Goal: Use online tool/utility: Utilize a website feature to perform a specific function

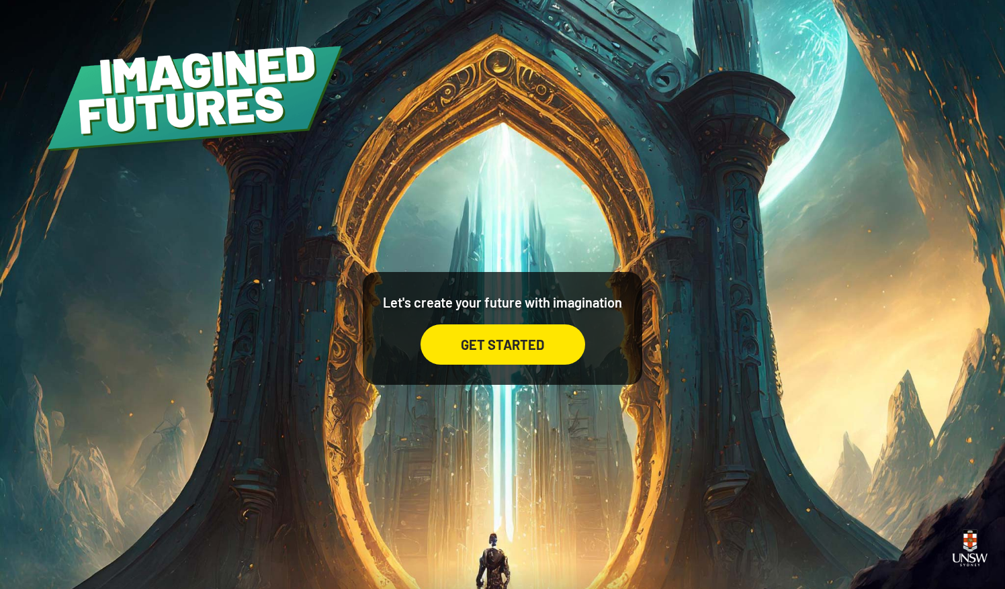
click at [515, 346] on div "GET STARTED" at bounding box center [503, 344] width 165 height 40
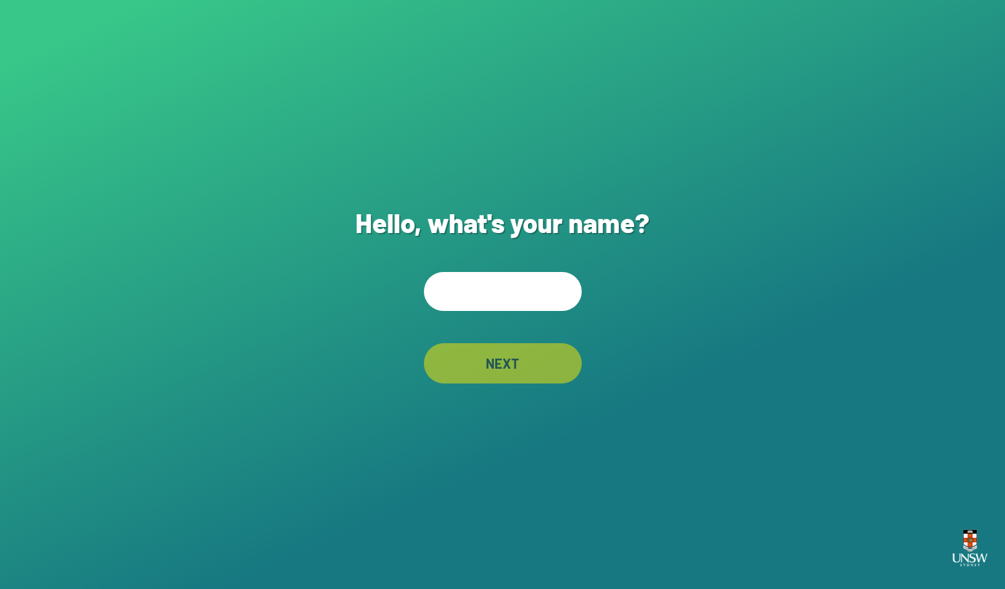
click at [520, 298] on input "text" at bounding box center [503, 291] width 158 height 39
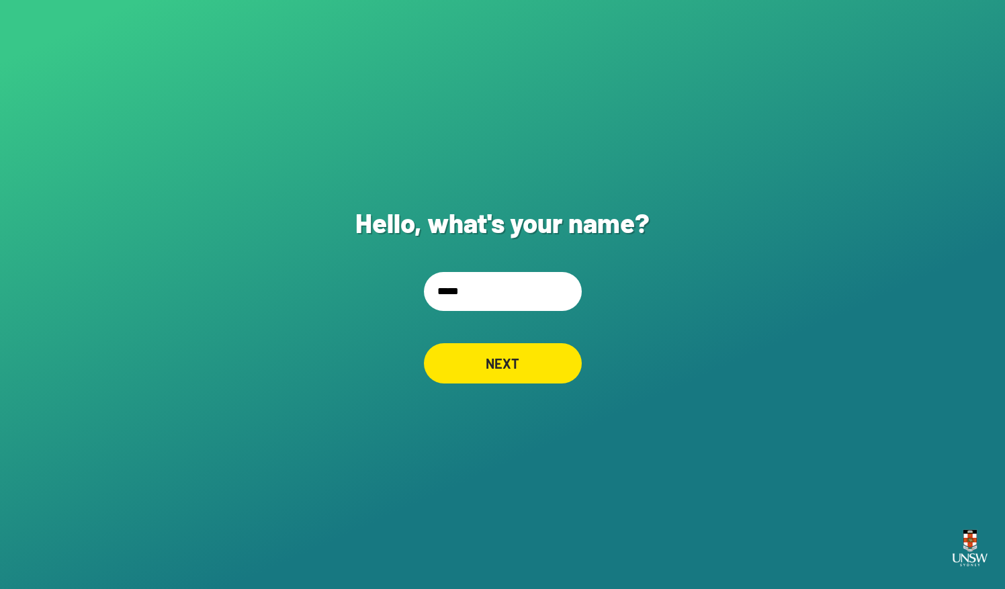
type input "*****"
click at [474, 372] on div "NEXT" at bounding box center [503, 363] width 158 height 40
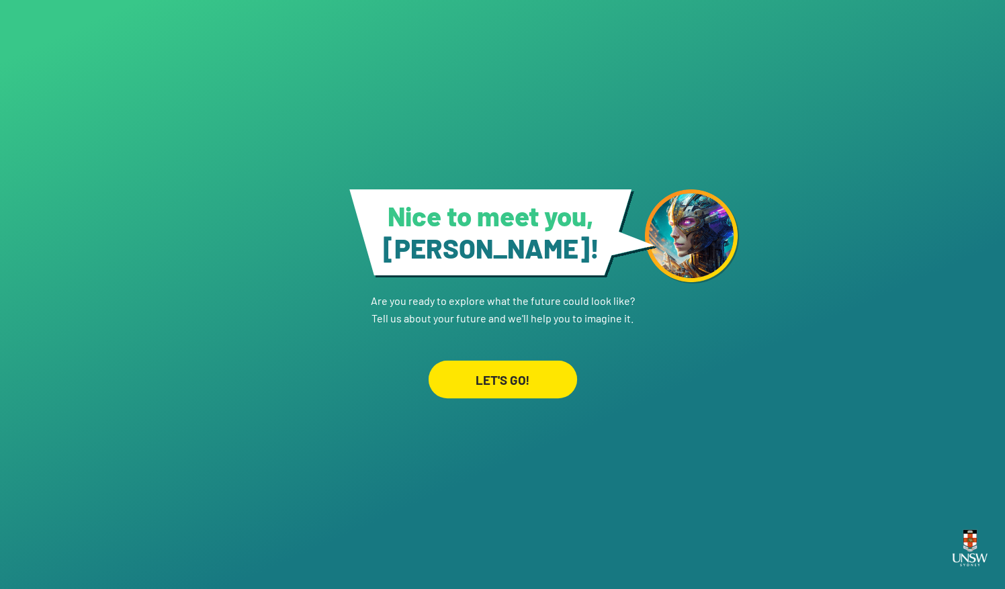
click at [476, 374] on div "LET'S GO!" at bounding box center [502, 380] width 148 height 38
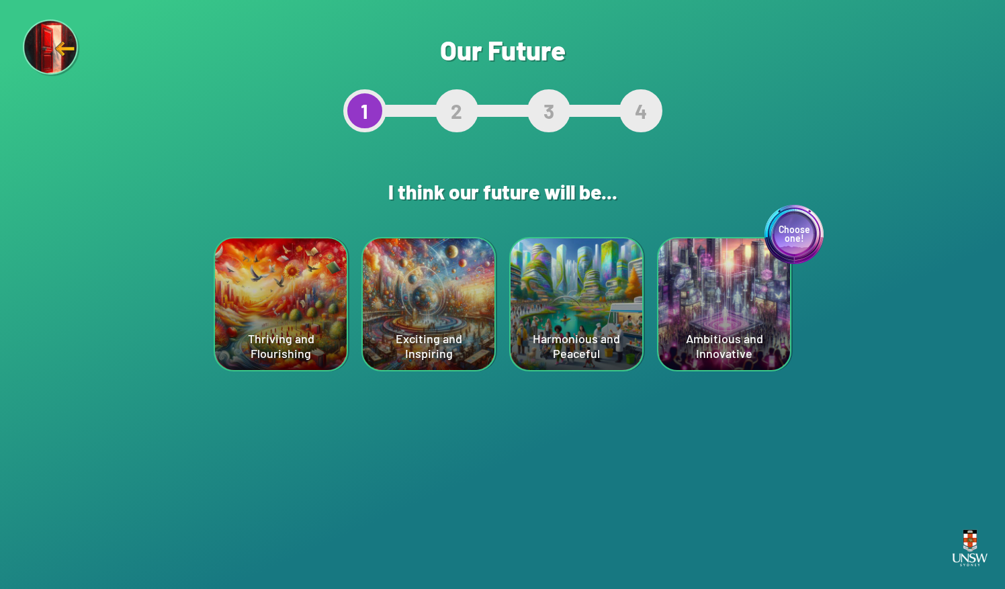
click at [451, 331] on div "Exciting and Inspiring" at bounding box center [429, 304] width 132 height 132
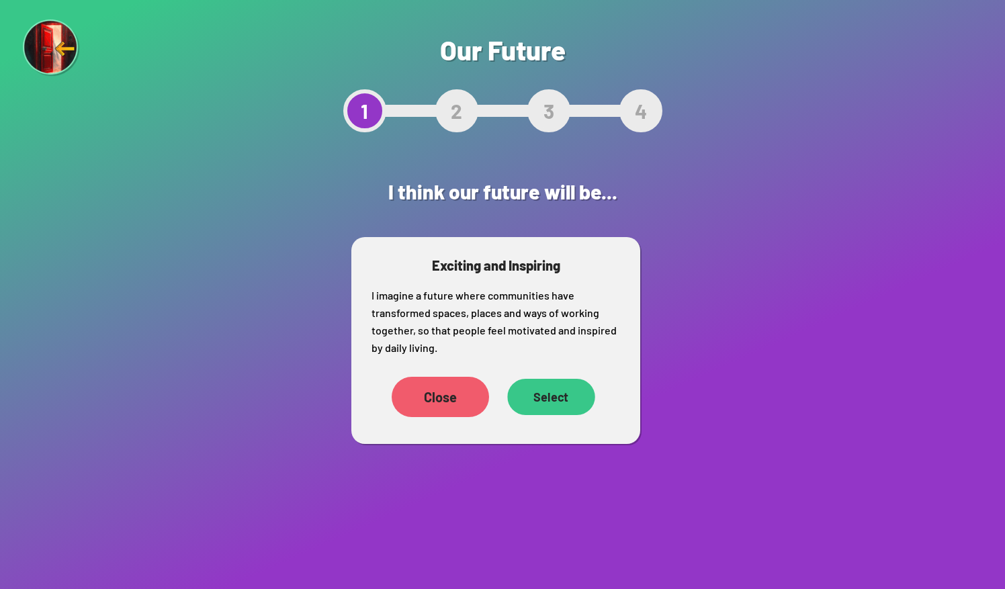
click at [544, 395] on div "Select" at bounding box center [551, 397] width 88 height 36
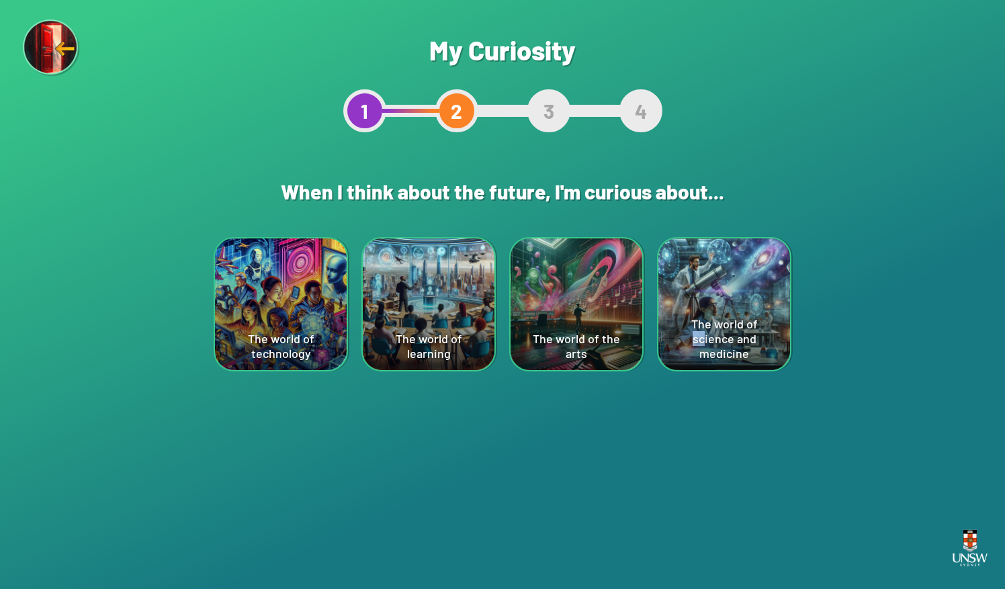
click at [735, 327] on div "The world of science and medicine" at bounding box center [724, 304] width 132 height 132
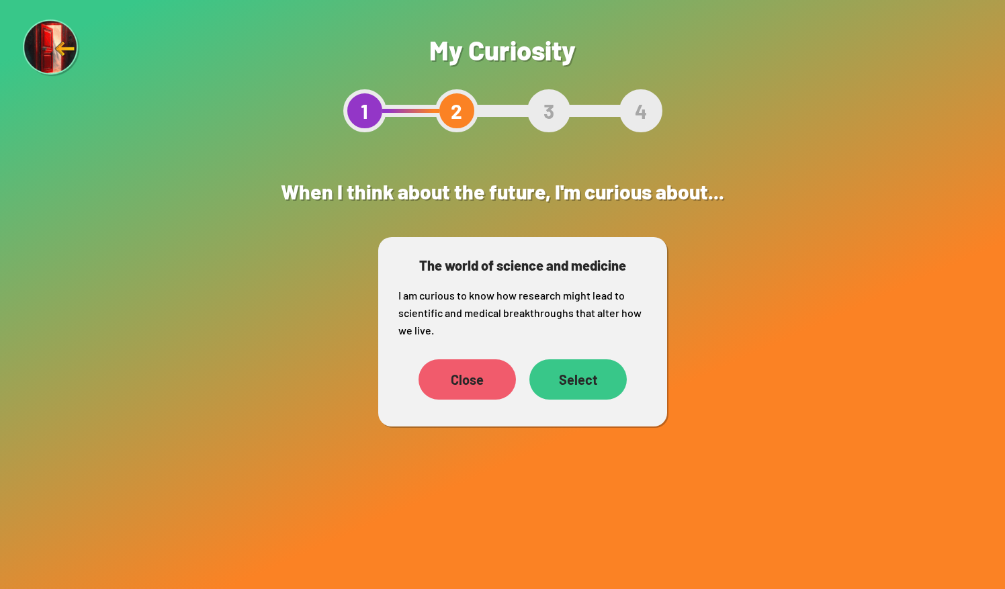
click at [445, 376] on div "Close" at bounding box center [467, 379] width 97 height 40
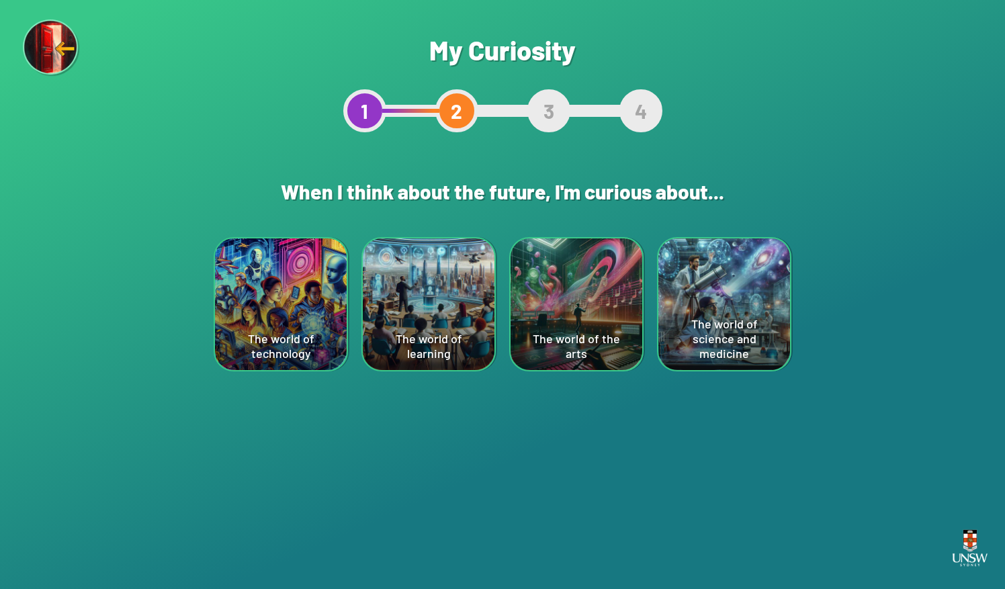
click at [322, 325] on div "The world of technology" at bounding box center [281, 304] width 132 height 132
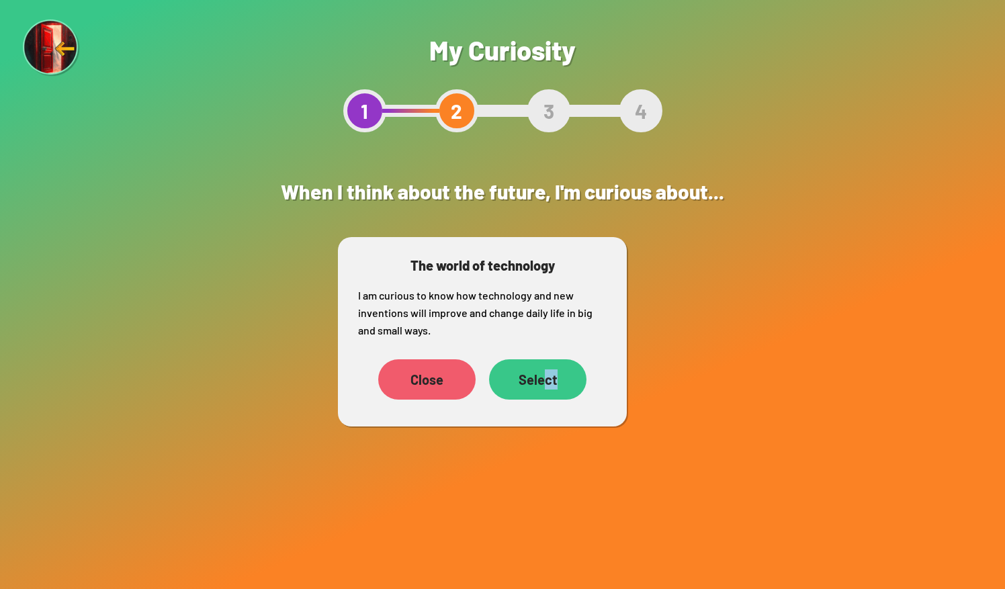
click at [560, 380] on div "Select" at bounding box center [537, 379] width 97 height 40
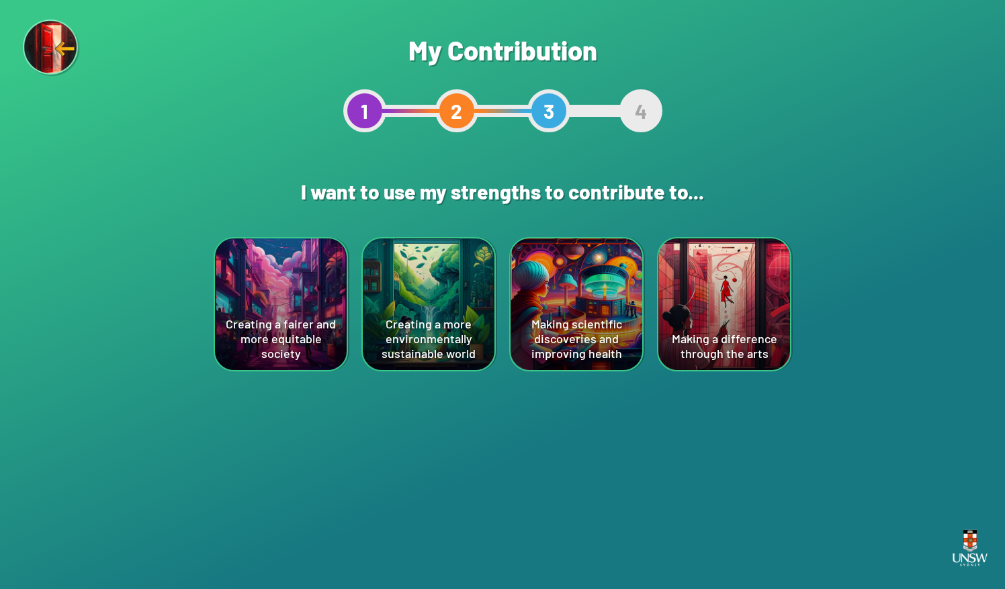
drag, startPoint x: 560, startPoint y: 380, endPoint x: 515, endPoint y: 439, distance: 74.8
click at [515, 439] on div "Are you sure? This will reset your answers Yes, Redo Never mind My Contribution…" at bounding box center [502, 294] width 1005 height 589
click at [294, 287] on div "Creating a fairer and more equitable society" at bounding box center [281, 304] width 132 height 132
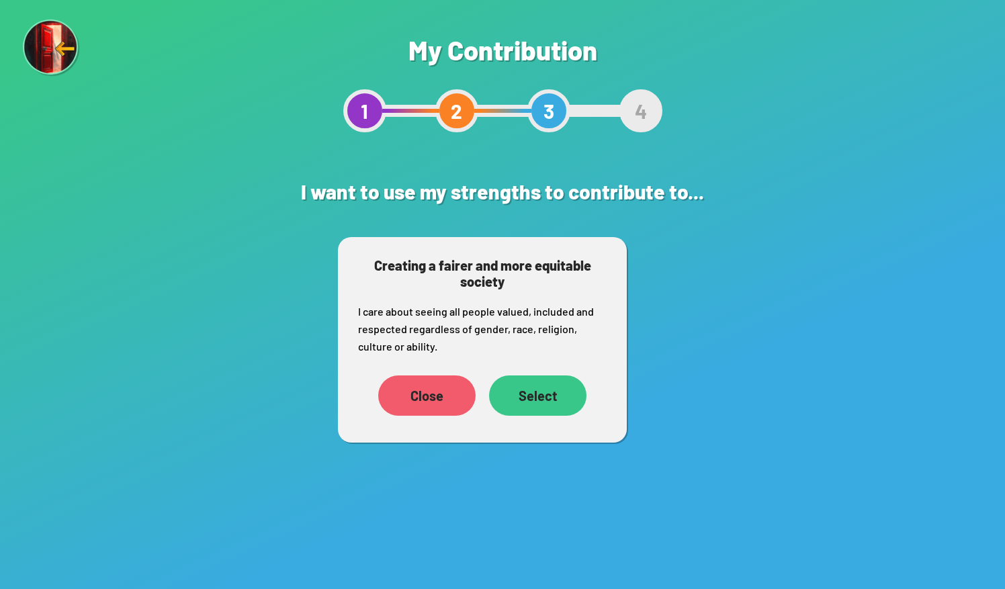
click at [545, 403] on div "Select" at bounding box center [537, 396] width 97 height 40
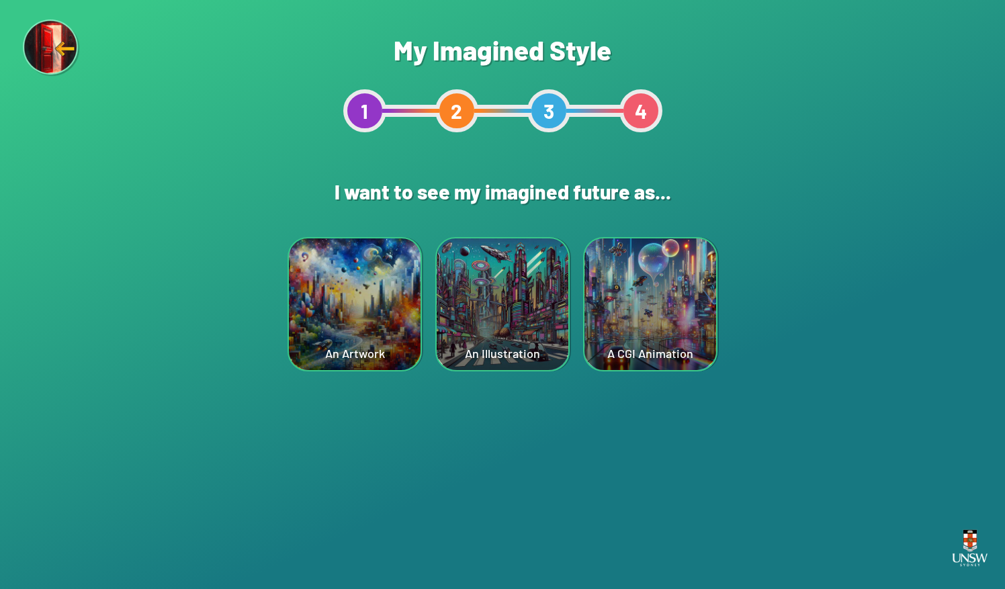
click at [677, 281] on div "A CGI Animation" at bounding box center [650, 304] width 132 height 132
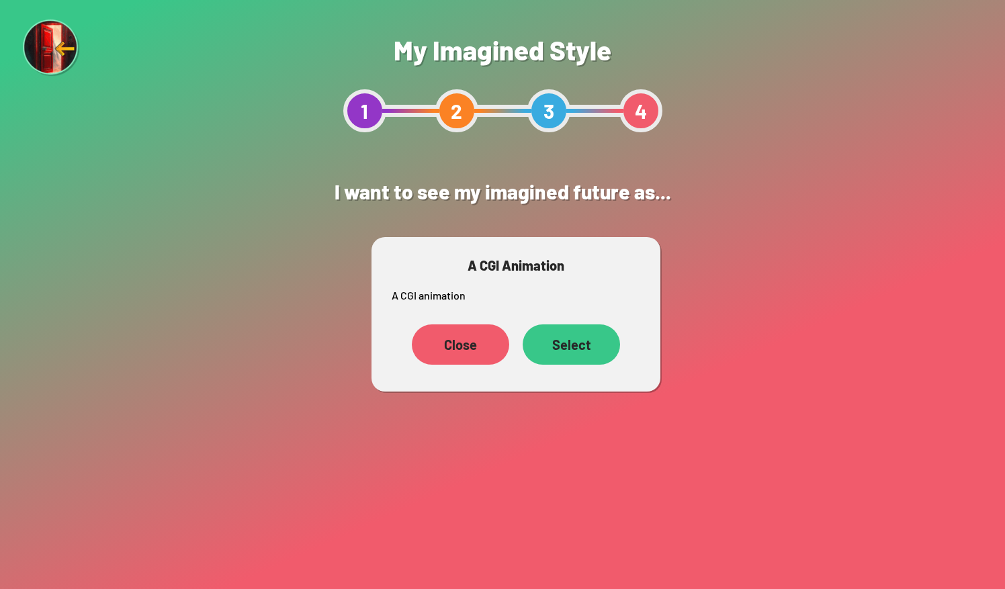
click at [590, 341] on div "Select" at bounding box center [571, 344] width 97 height 40
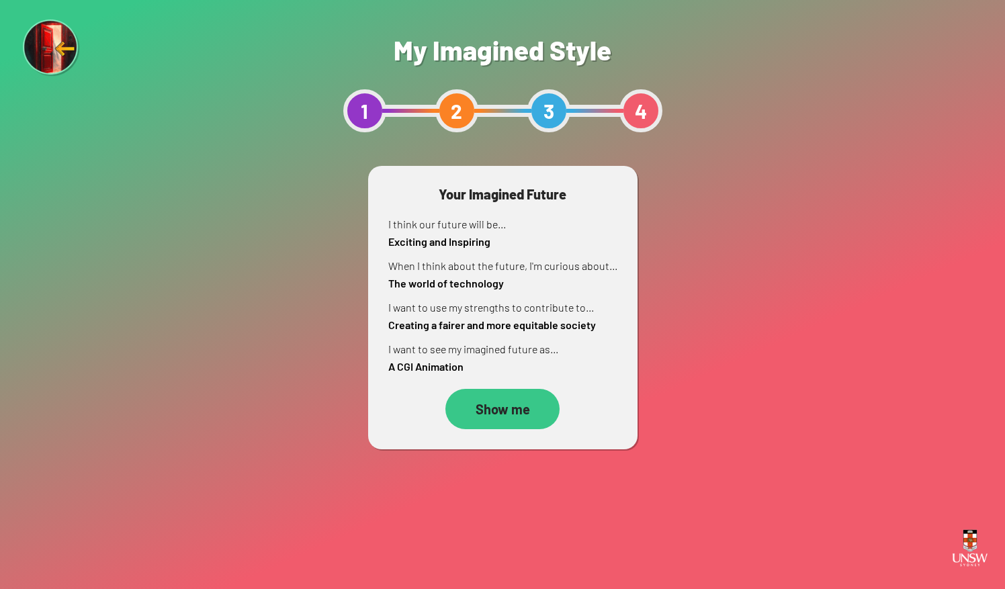
click at [533, 406] on div "Show me" at bounding box center [502, 409] width 114 height 40
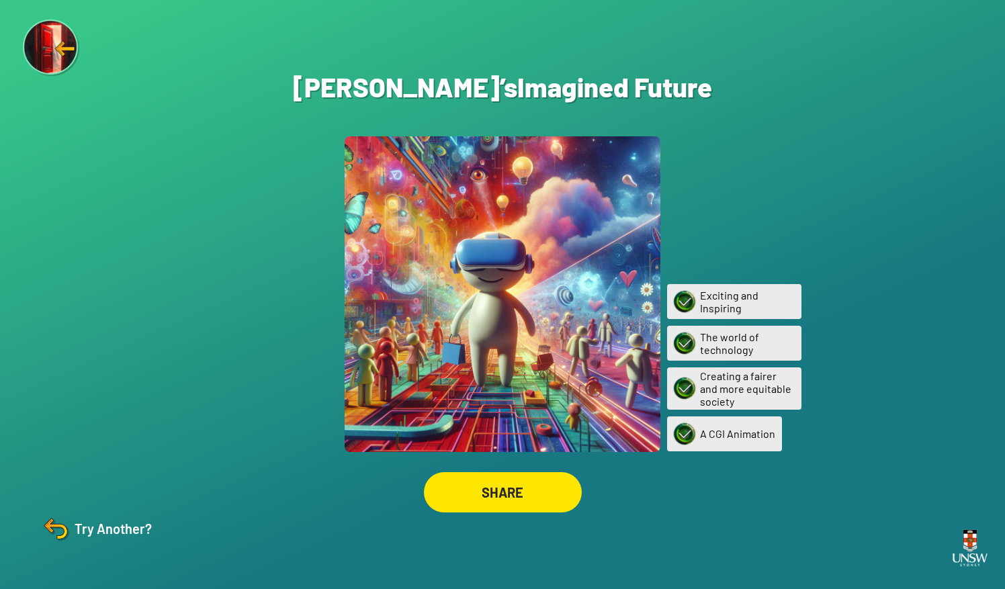
click at [55, 40] on img at bounding box center [52, 48] width 58 height 58
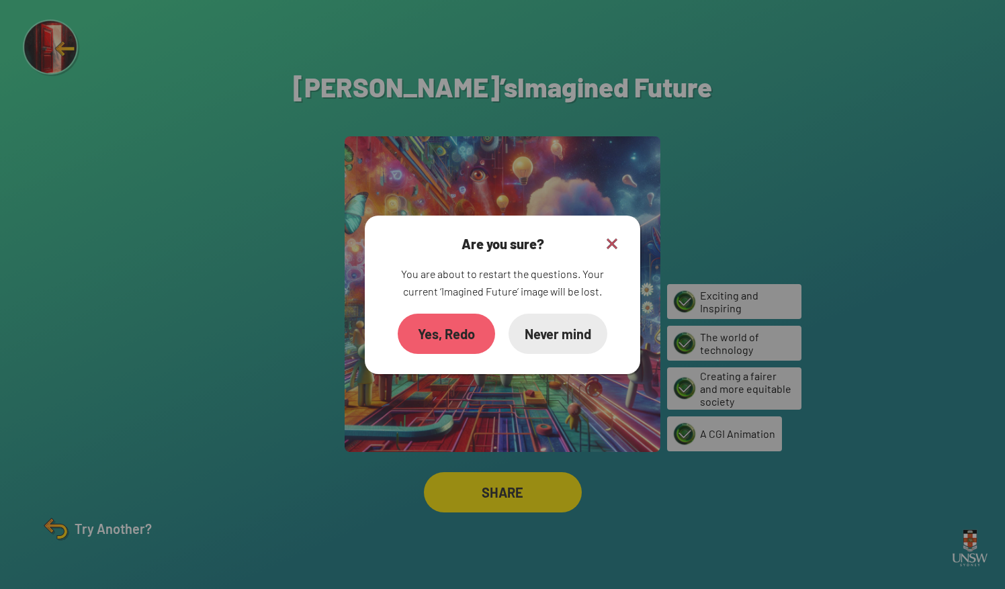
click at [445, 349] on div "Yes, Redo" at bounding box center [446, 334] width 97 height 40
